Goal: Information Seeking & Learning: Learn about a topic

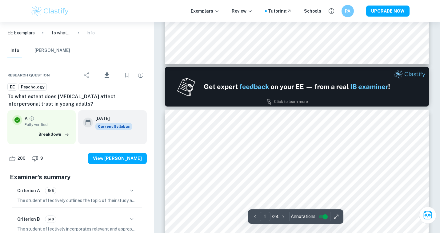
type input "2"
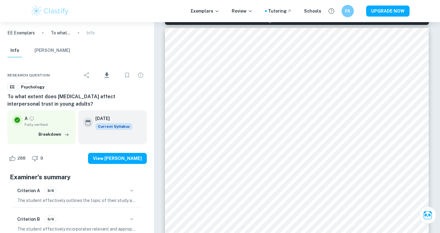
scroll to position [388, 0]
